Goal: Use online tool/utility: Utilize a website feature to perform a specific function

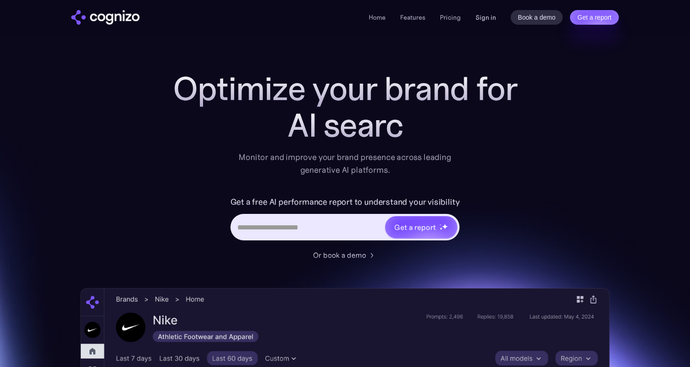
click at [491, 15] on link "Sign in" at bounding box center [486, 17] width 21 height 11
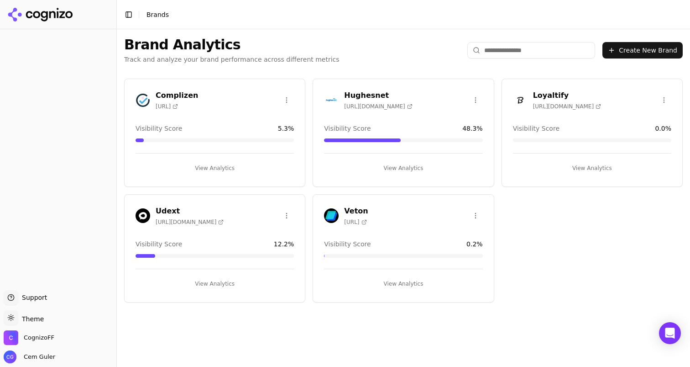
click at [169, 91] on h3 "Complizen" at bounding box center [177, 95] width 42 height 11
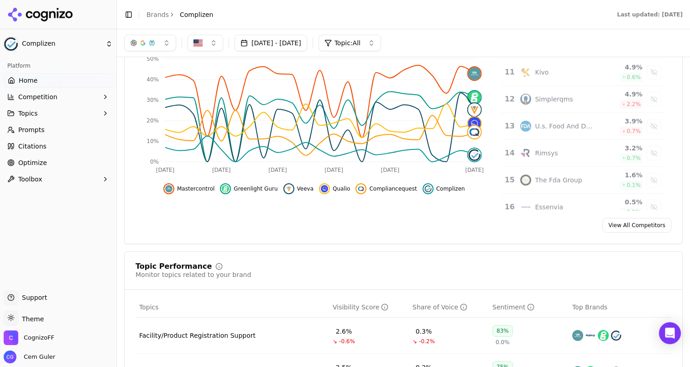
scroll to position [155, 0]
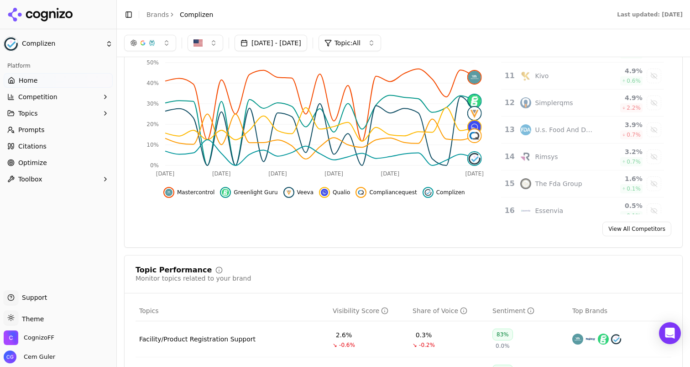
click at [47, 172] on button "Toolbox" at bounding box center [58, 179] width 109 height 15
click at [53, 196] on span "llms.txt Generator" at bounding box center [58, 193] width 79 height 9
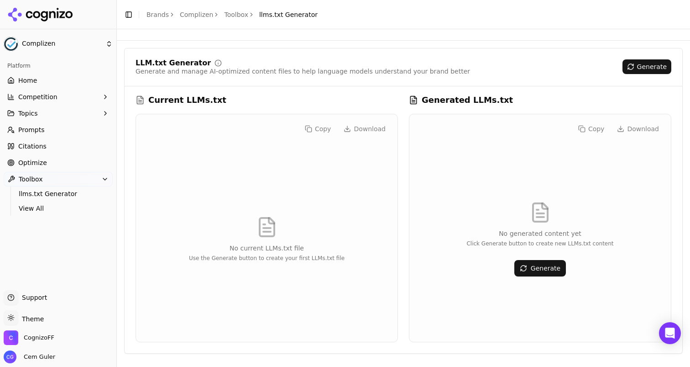
click at [534, 270] on button "Generate" at bounding box center [541, 268] width 52 height 16
click at [126, 11] on button "Toggle Sidebar" at bounding box center [128, 14] width 13 height 13
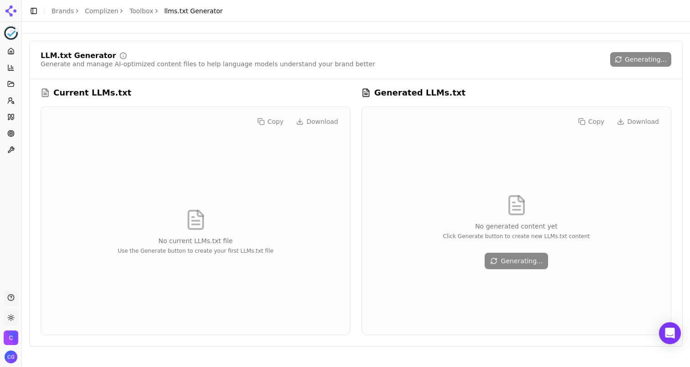
click at [34, 12] on button "Toggle Sidebar" at bounding box center [33, 11] width 13 height 13
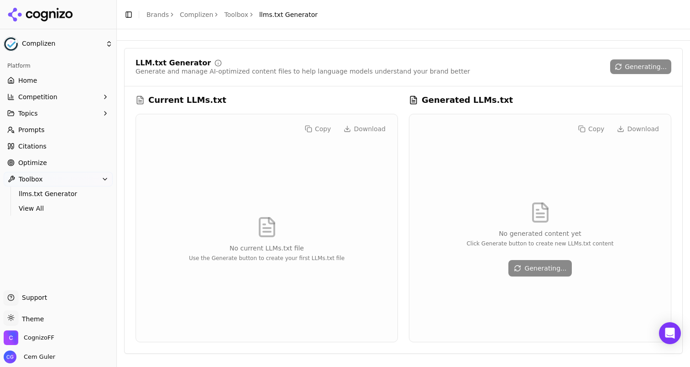
click at [128, 16] on button "Toggle Sidebar" at bounding box center [128, 14] width 13 height 13
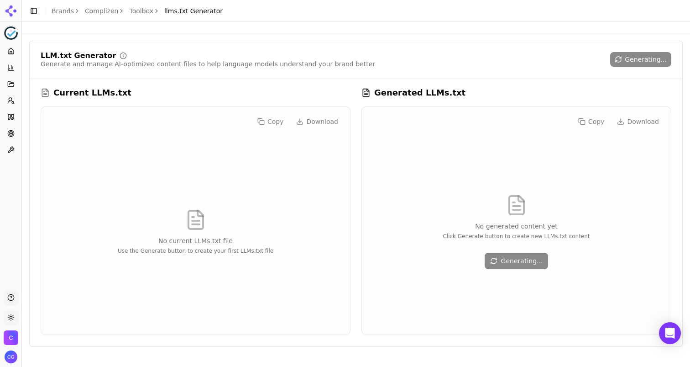
click at [33, 11] on button "Toggle Sidebar" at bounding box center [33, 11] width 13 height 13
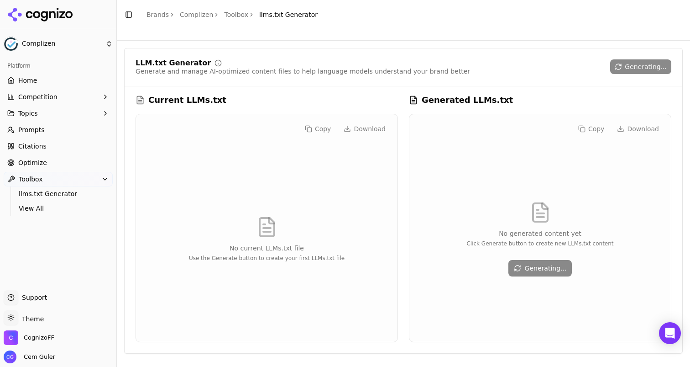
click at [124, 11] on button "Toggle Sidebar" at bounding box center [128, 14] width 13 height 13
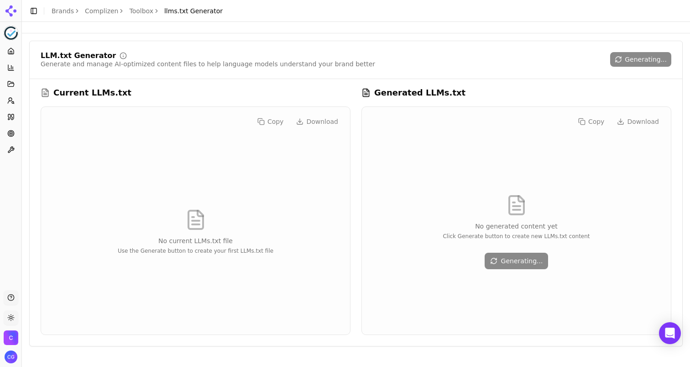
click at [37, 12] on button "Toggle Sidebar" at bounding box center [33, 11] width 13 height 13
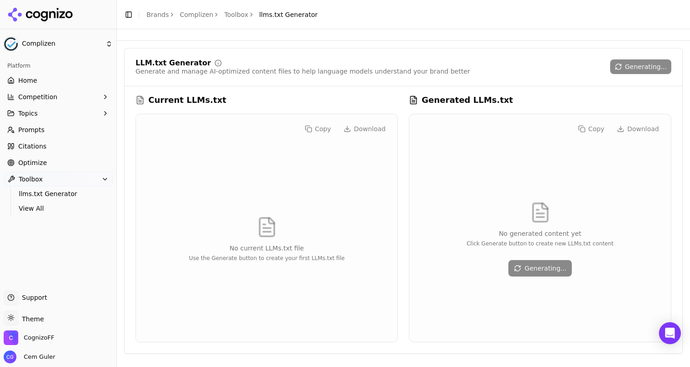
click at [125, 15] on button "Toggle Sidebar" at bounding box center [128, 14] width 13 height 13
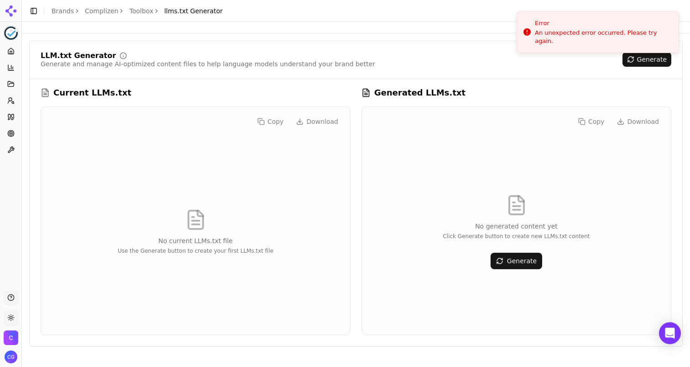
click at [562, 80] on div "LLM.txt Generator Generate and manage AI-optimized content files to help langua…" at bounding box center [356, 193] width 654 height 305
click at [640, 64] on button "Generate" at bounding box center [647, 59] width 49 height 15
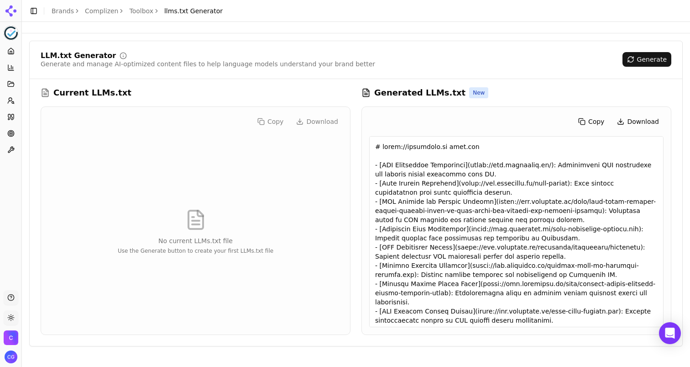
click at [595, 120] on button "Copy" at bounding box center [592, 121] width 36 height 15
